Goal: Use online tool/utility: Utilize a website feature to perform a specific function

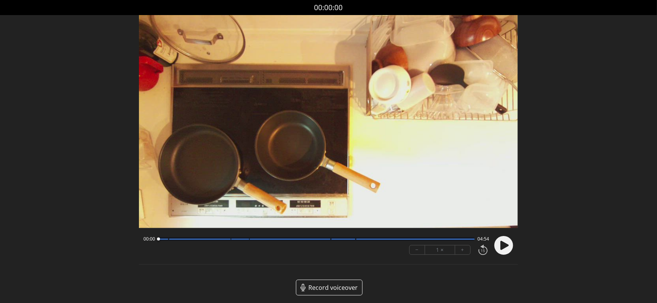
click at [508, 242] on circle at bounding box center [503, 245] width 19 height 19
click at [504, 247] on circle at bounding box center [503, 245] width 19 height 19
click at [504, 247] on icon at bounding box center [504, 245] width 8 height 9
click at [436, 251] on div "1 ×" at bounding box center [440, 249] width 30 height 9
click at [441, 250] on div "1 ×" at bounding box center [440, 249] width 30 height 9
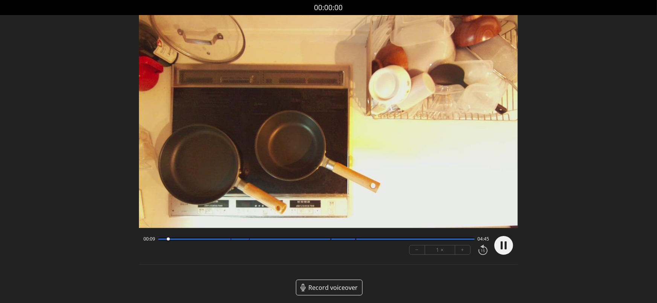
click at [465, 249] on button "+" at bounding box center [462, 249] width 15 height 9
click at [419, 253] on button "−" at bounding box center [417, 249] width 15 height 9
click at [504, 245] on div at bounding box center [502, 246] width 23 height 26
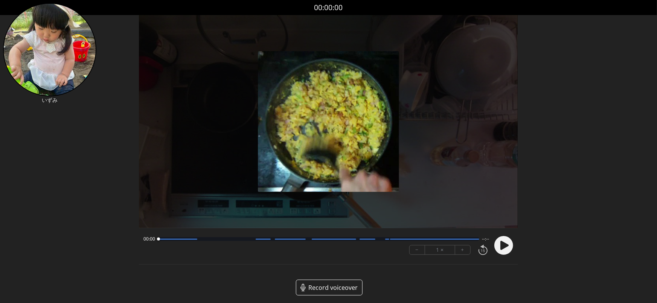
click at [511, 249] on circle at bounding box center [503, 245] width 19 height 19
click at [506, 247] on icon at bounding box center [504, 245] width 8 height 9
click at [500, 246] on circle at bounding box center [503, 245] width 19 height 19
click at [502, 246] on icon at bounding box center [504, 245] width 8 height 9
click at [463, 252] on button "+" at bounding box center [462, 249] width 15 height 9
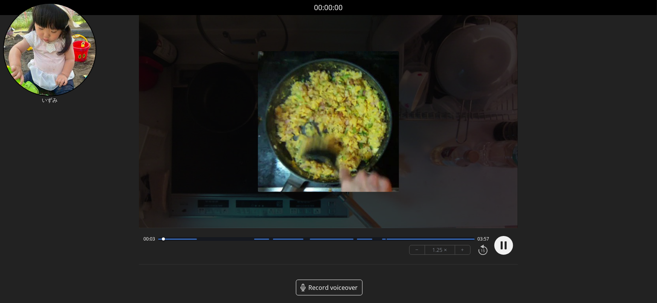
click at [463, 252] on button "+" at bounding box center [462, 249] width 15 height 9
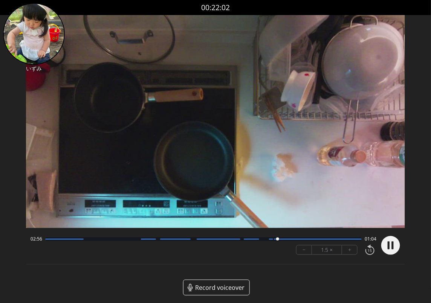
click at [317, 239] on div at bounding box center [318, 239] width 88 height 1
click at [334, 239] on div at bounding box center [318, 239] width 88 height 1
click at [310, 242] on div "− 1.5 × +" at bounding box center [334, 250] width 83 height 16
click at [298, 241] on div "03:43 00:16" at bounding box center [203, 239] width 346 height 6
click at [288, 240] on div at bounding box center [203, 239] width 316 height 4
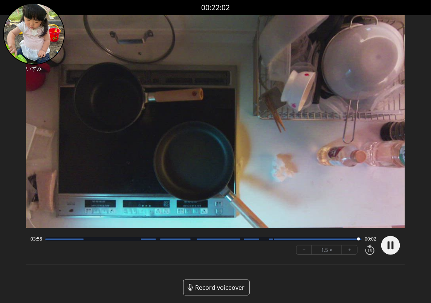
click at [386, 245] on circle at bounding box center [390, 245] width 19 height 19
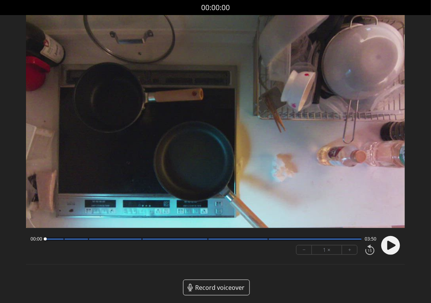
click at [385, 243] on circle at bounding box center [390, 245] width 19 height 19
click at [355, 252] on button "+" at bounding box center [349, 249] width 15 height 9
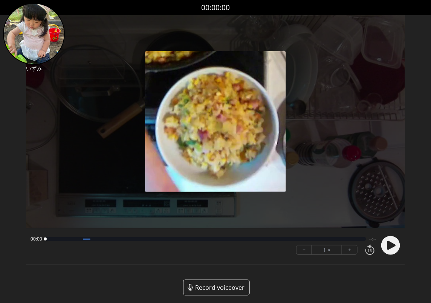
click at [386, 242] on circle at bounding box center [390, 245] width 19 height 19
click at [390, 245] on icon at bounding box center [391, 245] width 8 height 9
click at [349, 253] on button "+" at bounding box center [349, 249] width 15 height 9
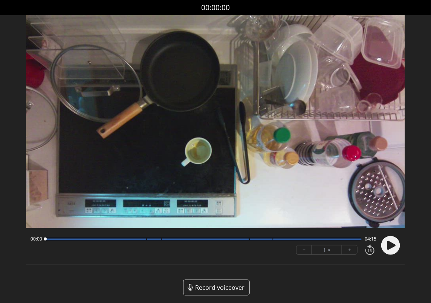
click at [393, 248] on circle at bounding box center [390, 245] width 19 height 19
click at [349, 250] on button "+" at bounding box center [349, 249] width 15 height 9
click at [392, 243] on icon at bounding box center [393, 245] width 2 height 8
click at [392, 243] on icon at bounding box center [391, 246] width 20 height 20
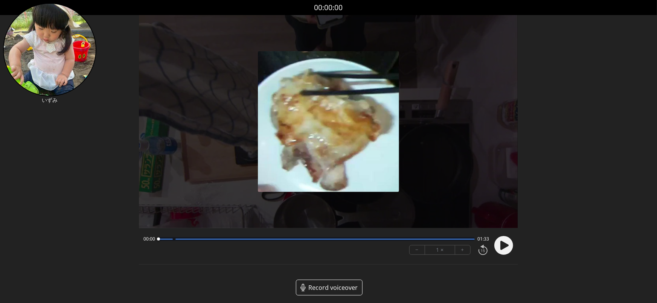
click at [508, 248] on circle at bounding box center [503, 245] width 19 height 19
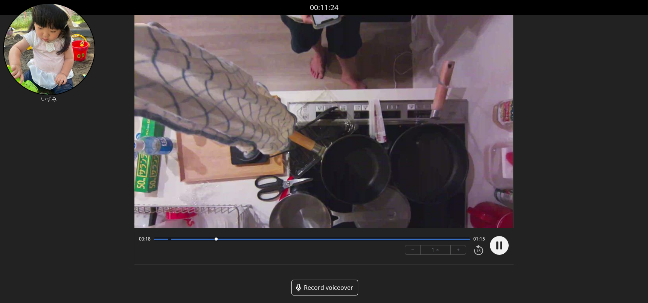
click at [458, 251] on button "+" at bounding box center [458, 249] width 15 height 9
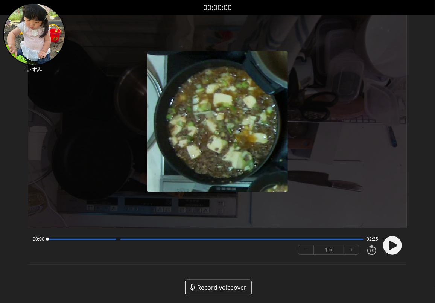
click at [393, 245] on icon at bounding box center [393, 245] width 8 height 9
click at [349, 250] on button "+" at bounding box center [351, 249] width 15 height 9
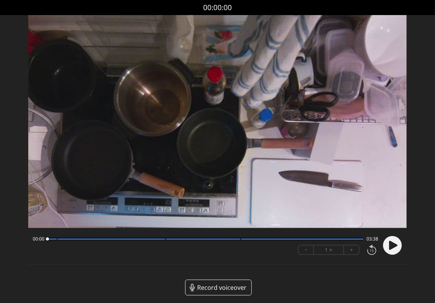
click at [394, 250] on circle at bounding box center [392, 245] width 19 height 19
click at [352, 250] on button "+" at bounding box center [351, 249] width 15 height 9
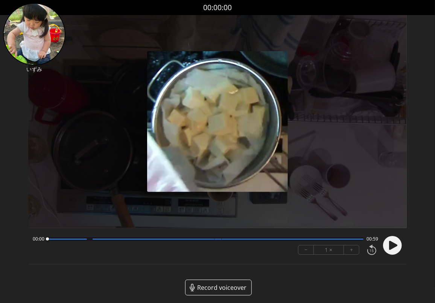
click at [390, 244] on icon at bounding box center [393, 245] width 8 height 9
click at [355, 251] on button "+" at bounding box center [351, 249] width 15 height 9
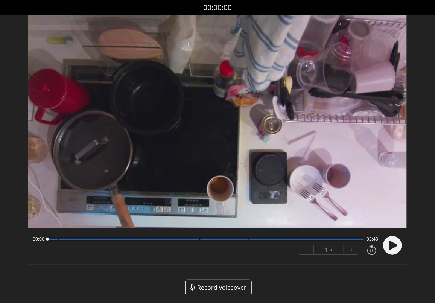
click at [387, 246] on circle at bounding box center [392, 245] width 19 height 19
click at [353, 253] on button "+" at bounding box center [351, 249] width 15 height 9
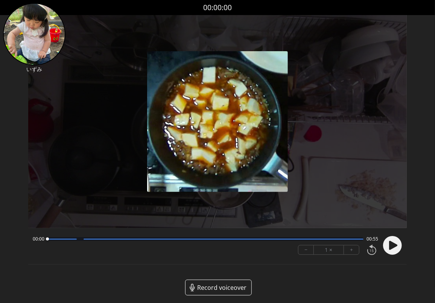
click at [399, 249] on circle at bounding box center [392, 245] width 19 height 19
click at [387, 249] on circle at bounding box center [392, 245] width 19 height 19
click at [355, 251] on button "+" at bounding box center [351, 249] width 15 height 9
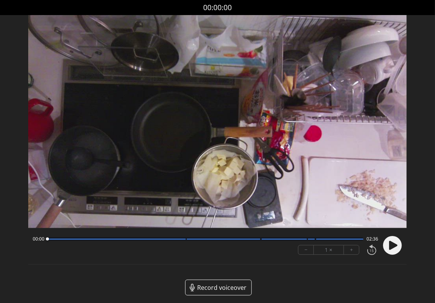
click at [395, 244] on icon at bounding box center [393, 245] width 8 height 9
click at [386, 241] on circle at bounding box center [392, 245] width 19 height 19
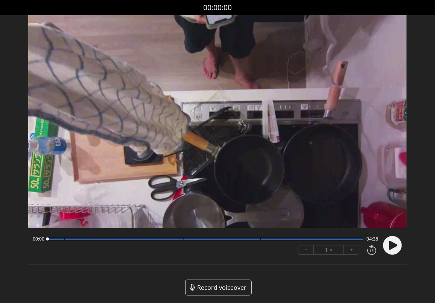
click at [392, 246] on icon at bounding box center [393, 245] width 8 height 9
click at [354, 251] on button "+" at bounding box center [351, 249] width 15 height 9
click at [390, 248] on icon at bounding box center [391, 245] width 2 height 8
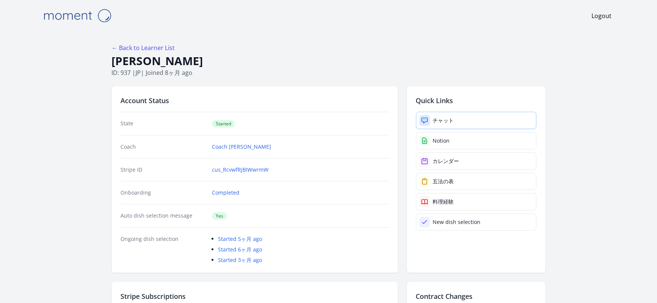
click at [469, 123] on link "チャット" at bounding box center [476, 120] width 120 height 17
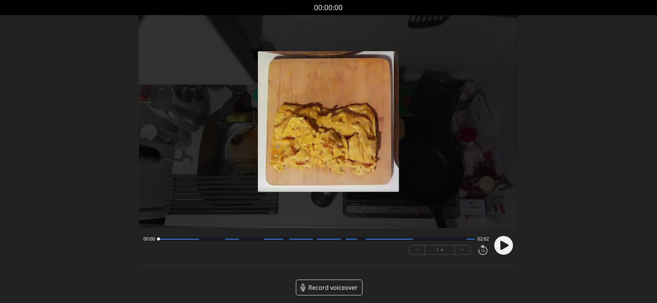
click at [505, 246] on icon at bounding box center [504, 245] width 8 height 9
click at [465, 251] on button "+" at bounding box center [462, 249] width 15 height 9
click at [467, 253] on button "+" at bounding box center [462, 249] width 15 height 9
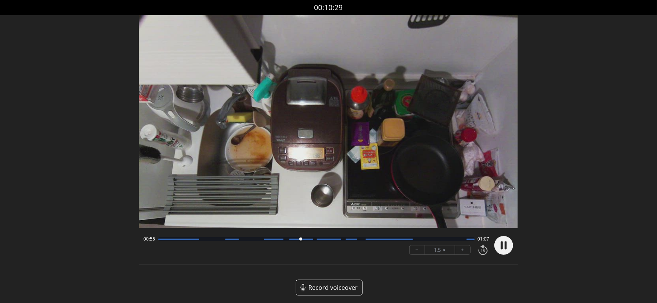
click at [415, 250] on button "−" at bounding box center [417, 249] width 15 height 9
click at [506, 244] on icon at bounding box center [506, 245] width 2 height 8
click at [542, 213] on div "Discard Recording? You will not be able to recover this once discarded. Cancel …" at bounding box center [328, 154] width 657 height 308
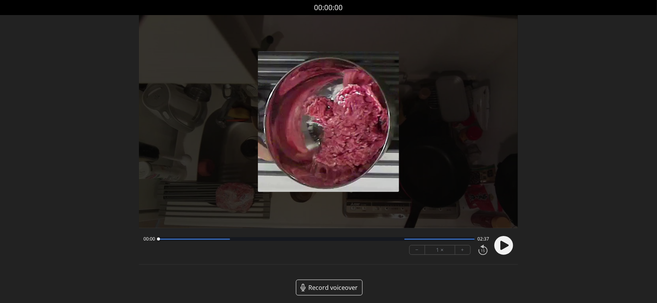
click at [508, 245] on icon at bounding box center [504, 245] width 8 height 9
click at [504, 249] on circle at bounding box center [503, 245] width 19 height 19
click at [465, 252] on button "+" at bounding box center [462, 249] width 15 height 9
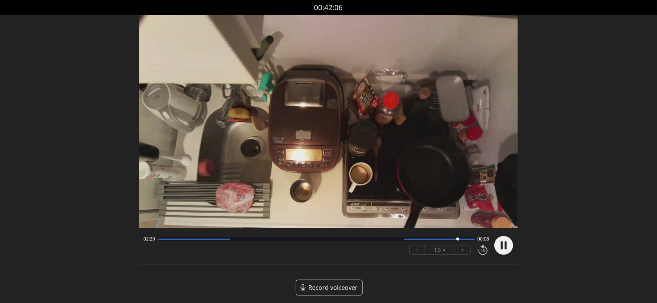
click at [503, 245] on circle at bounding box center [503, 245] width 19 height 19
